Goal: Task Accomplishment & Management: Manage account settings

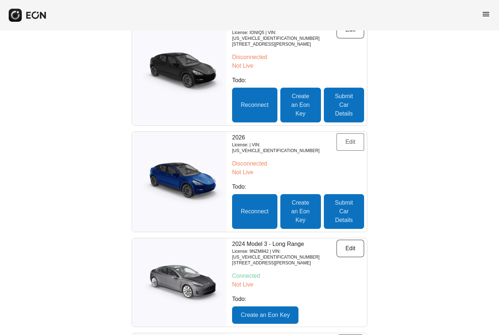
scroll to position [367, 0]
click at [351, 133] on button "Edit" at bounding box center [350, 141] width 28 height 17
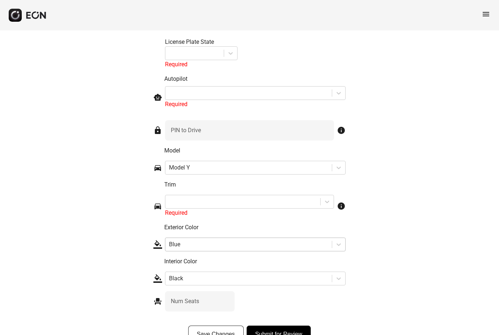
scroll to position [985, 0]
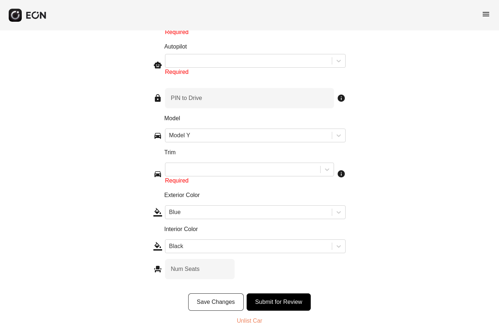
scroll to position [1008, 0]
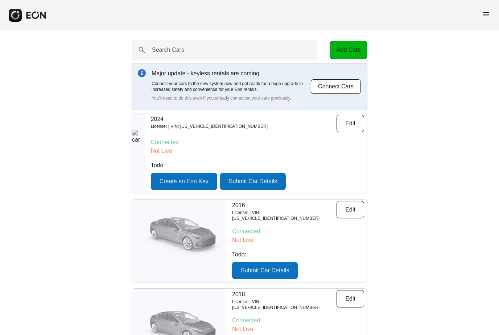
click at [296, 63] on div "Major update - keyless rentals are coming Connect your cars to the new system n…" at bounding box center [250, 86] width 236 height 47
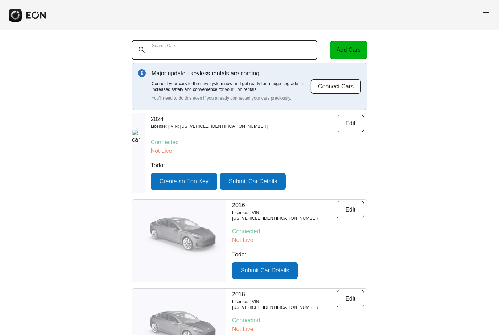
drag, startPoint x: 220, startPoint y: 54, endPoint x: 220, endPoint y: 50, distance: 4.0
click at [220, 54] on Cars "Search Cars" at bounding box center [225, 50] width 186 height 20
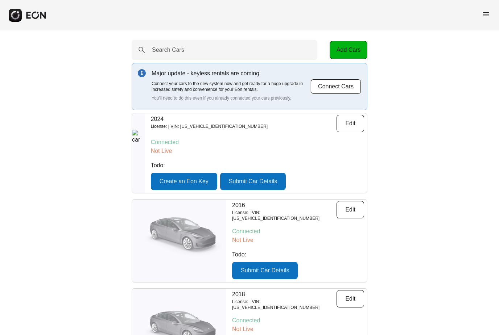
click at [484, 17] on span "menu" at bounding box center [485, 14] width 9 height 9
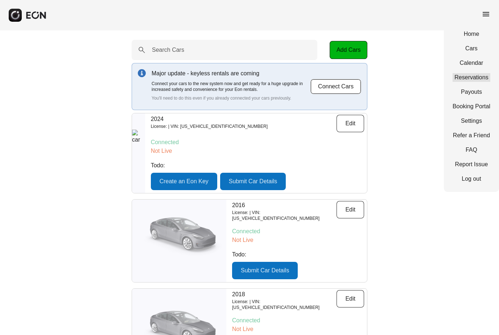
click at [465, 74] on link "Reservations" at bounding box center [471, 77] width 38 height 9
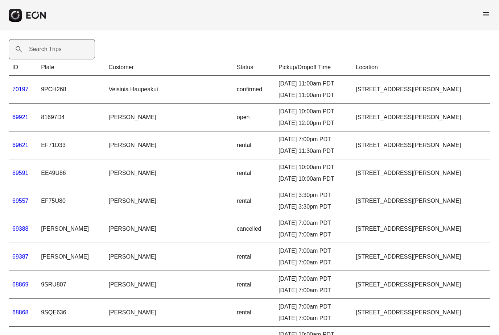
click at [58, 50] on label "Search Trips" at bounding box center [45, 49] width 33 height 9
click at [58, 50] on Trips "Search Trips" at bounding box center [52, 49] width 86 height 20
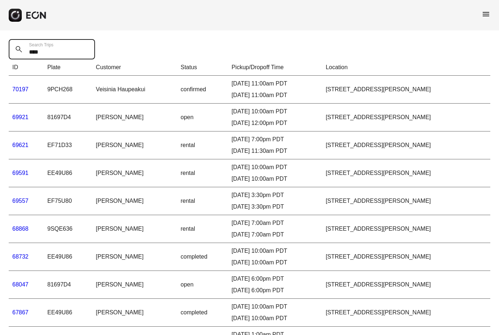
type Trips "*****"
